Goal: Check status: Check status

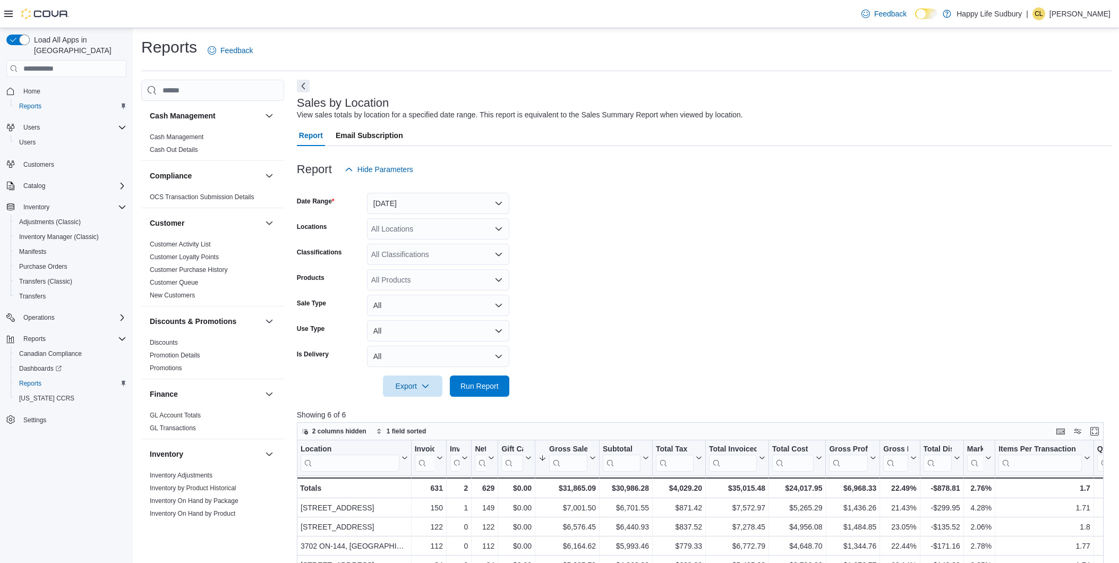
scroll to position [118, 0]
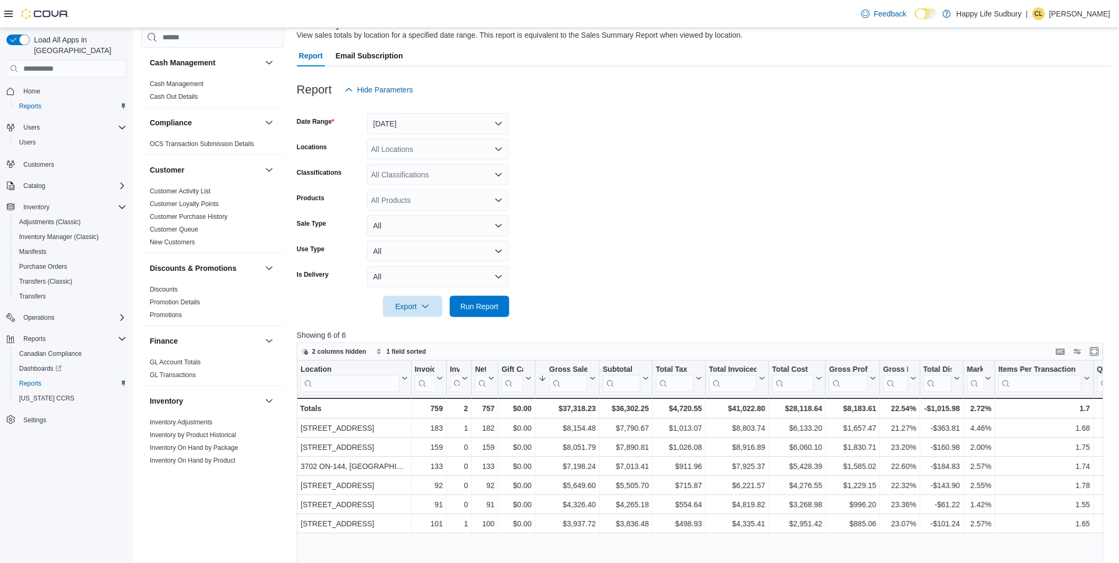
scroll to position [59, 0]
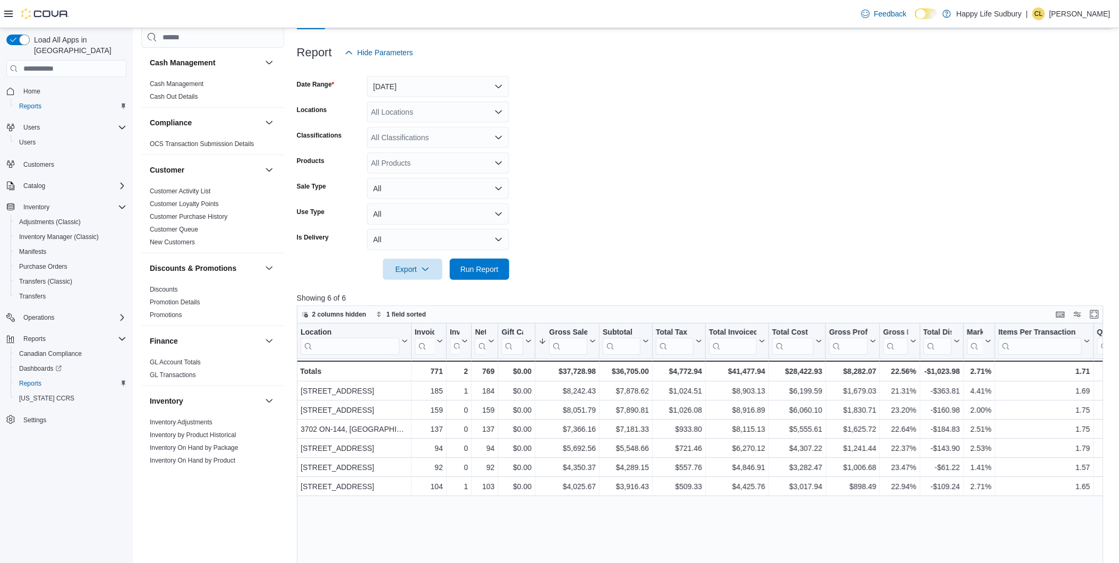
scroll to position [118, 0]
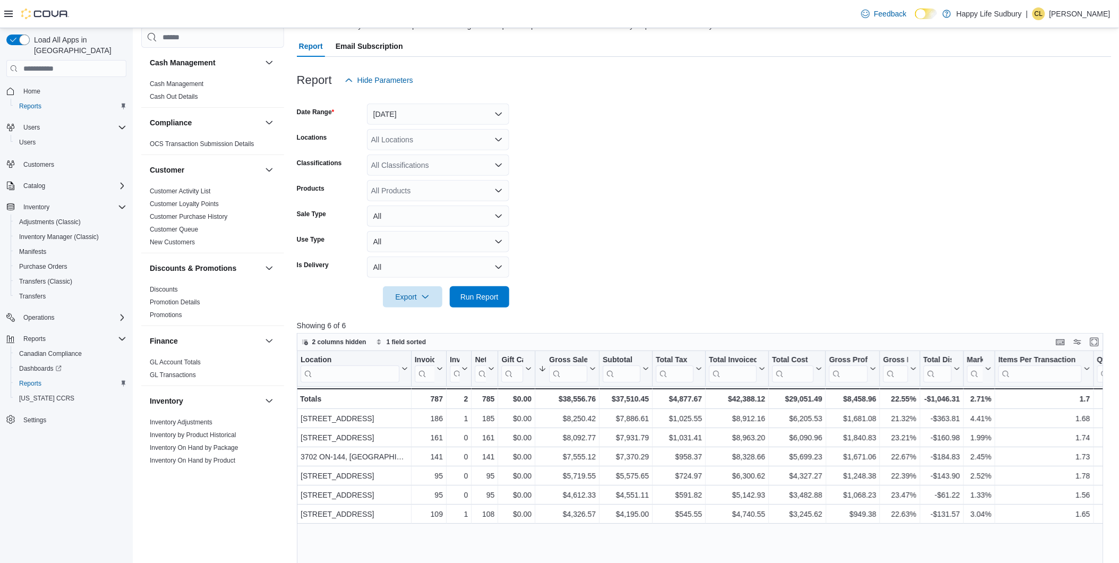
scroll to position [118, 0]
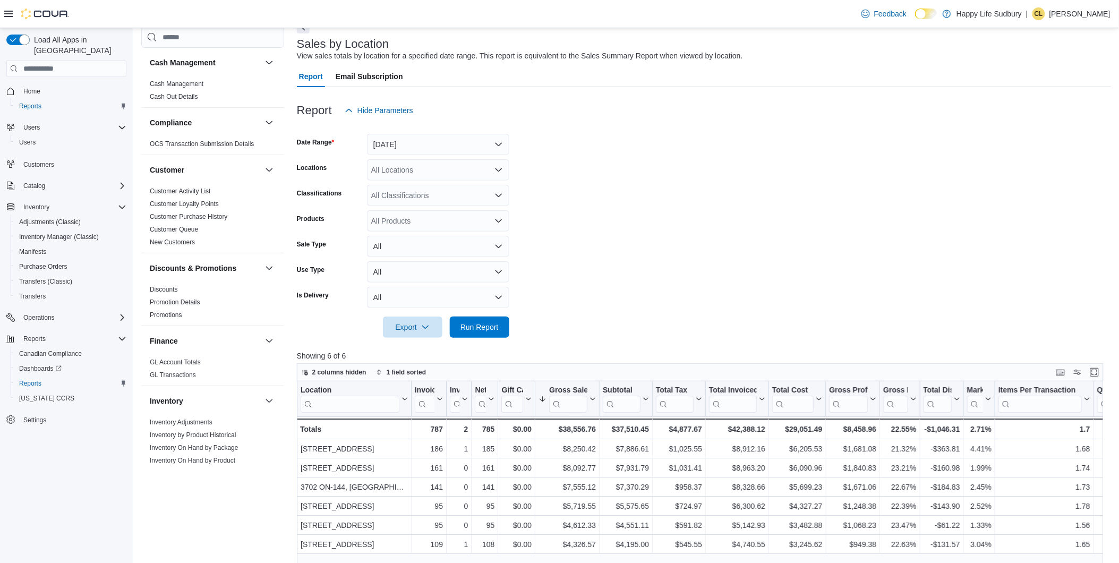
scroll to position [118, 0]
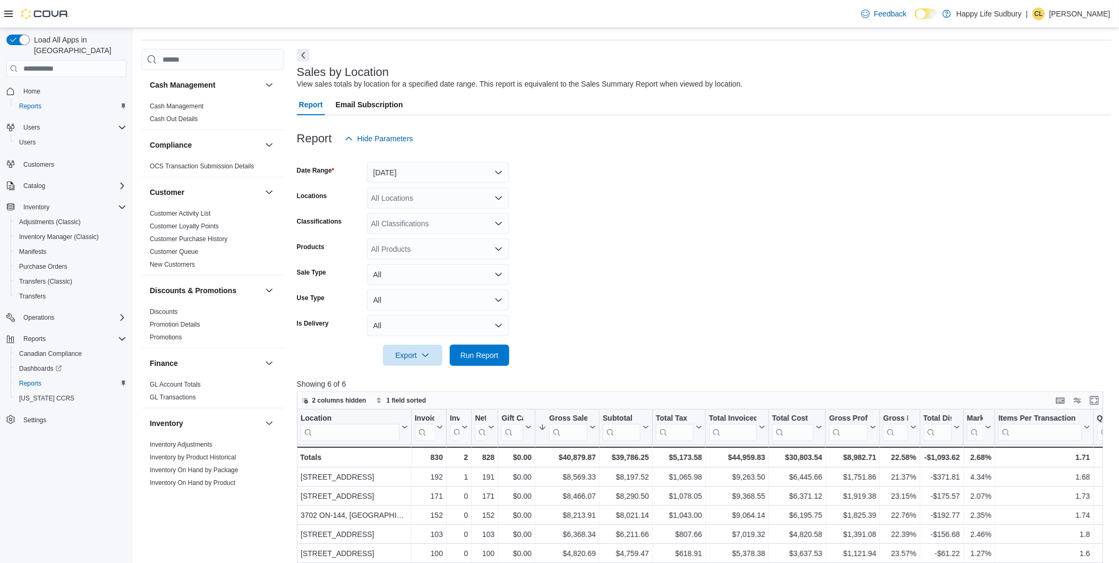
scroll to position [59, 0]
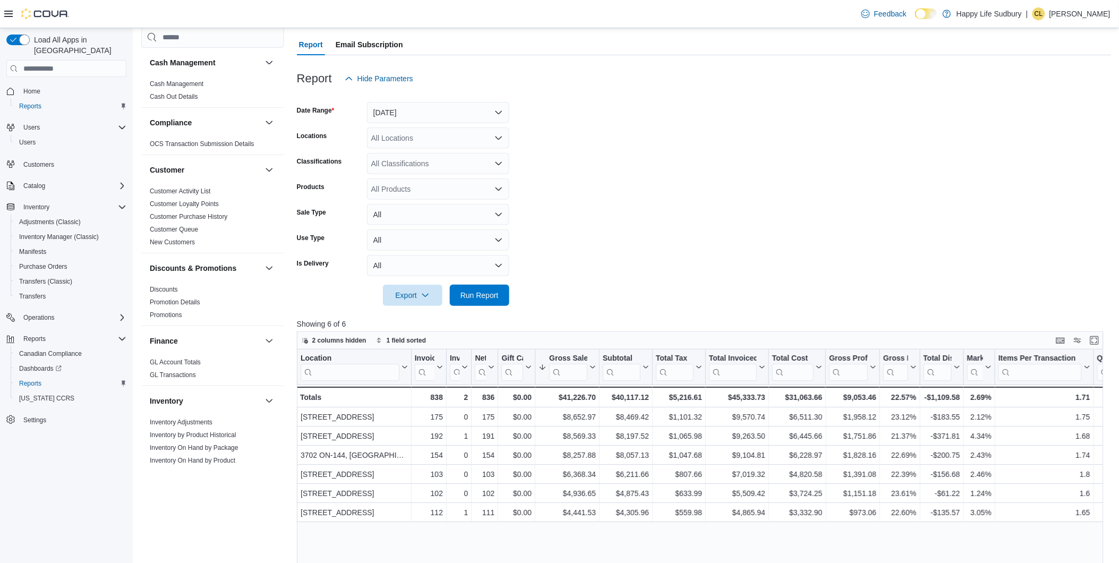
scroll to position [118, 0]
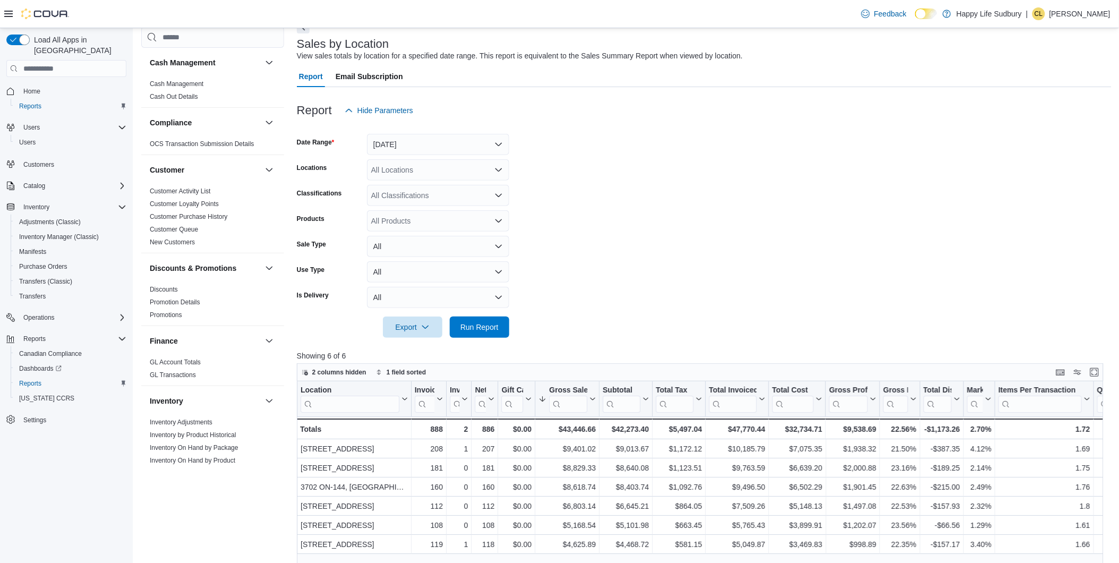
scroll to position [118, 0]
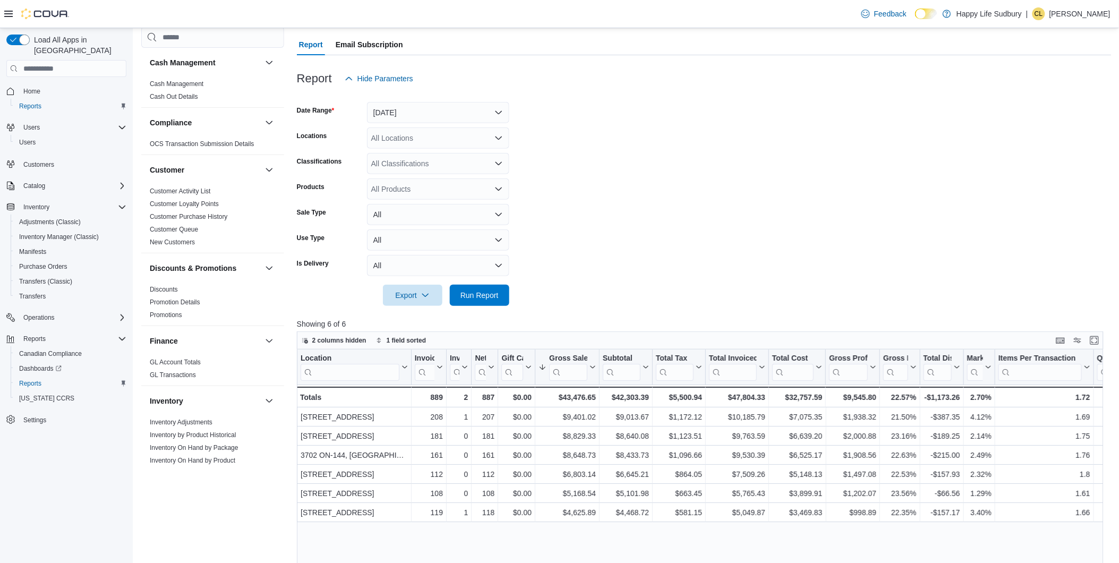
scroll to position [118, 0]
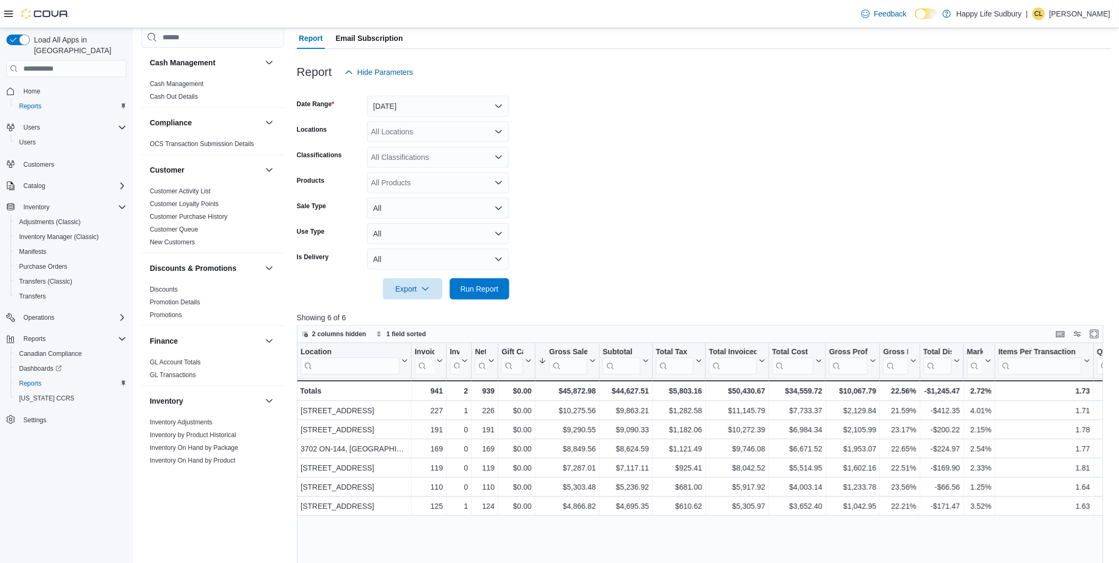
scroll to position [118, 0]
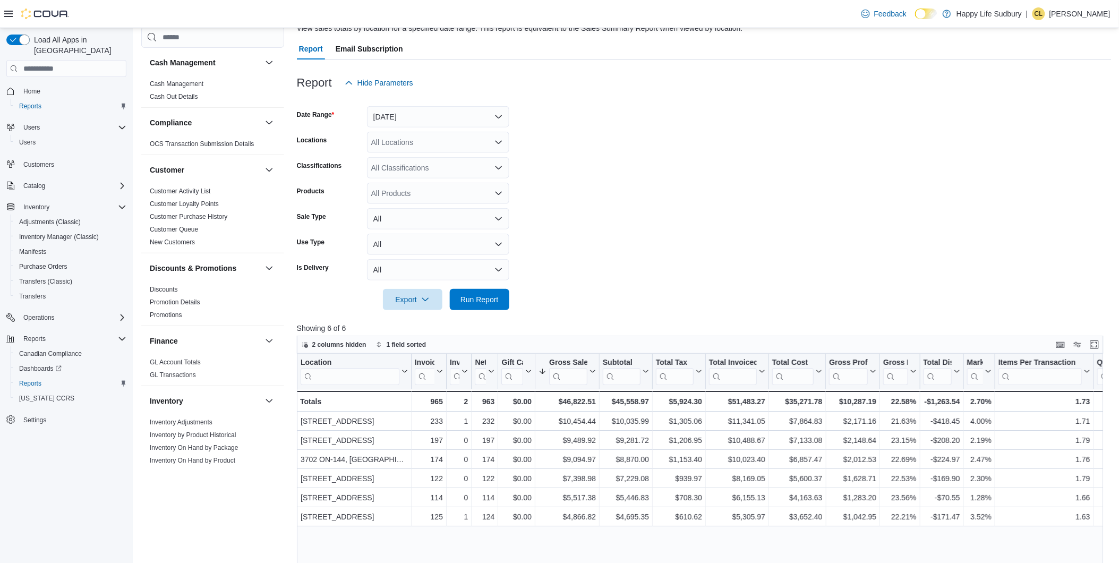
scroll to position [59, 0]
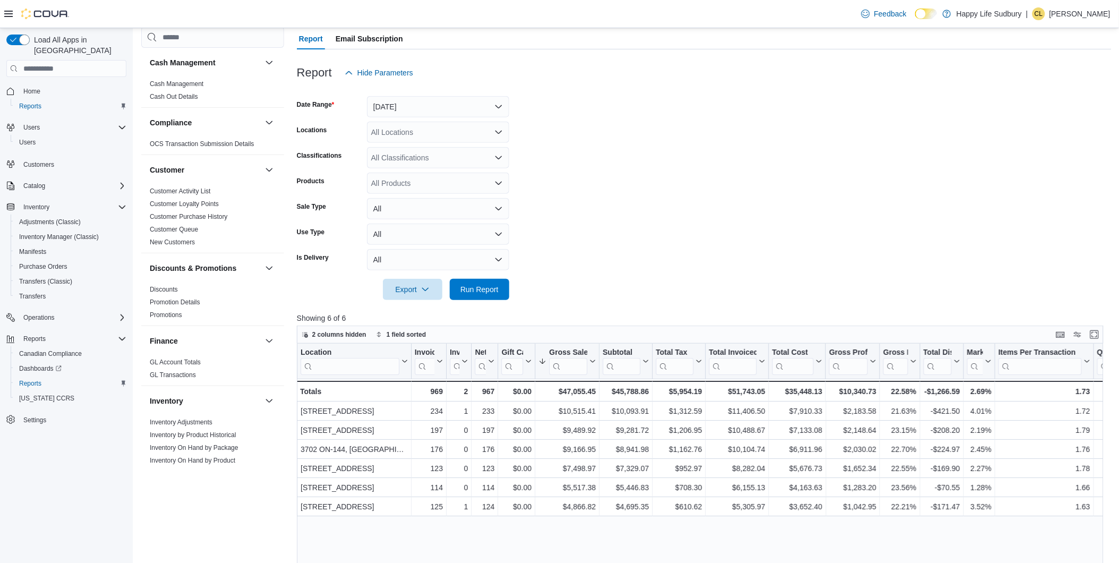
scroll to position [118, 0]
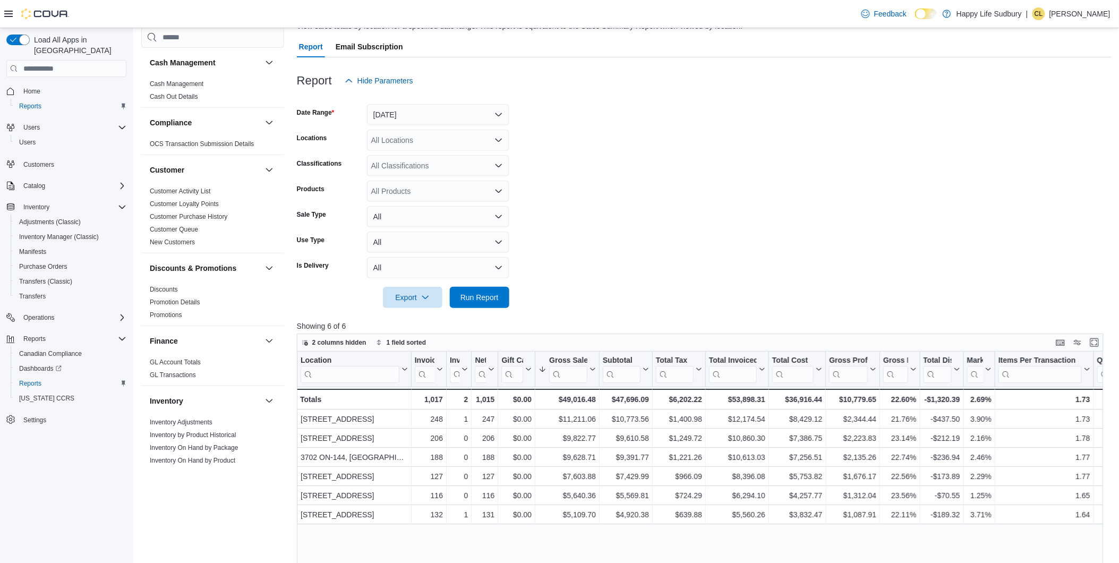
scroll to position [118, 0]
